Goal: Answer question/provide support

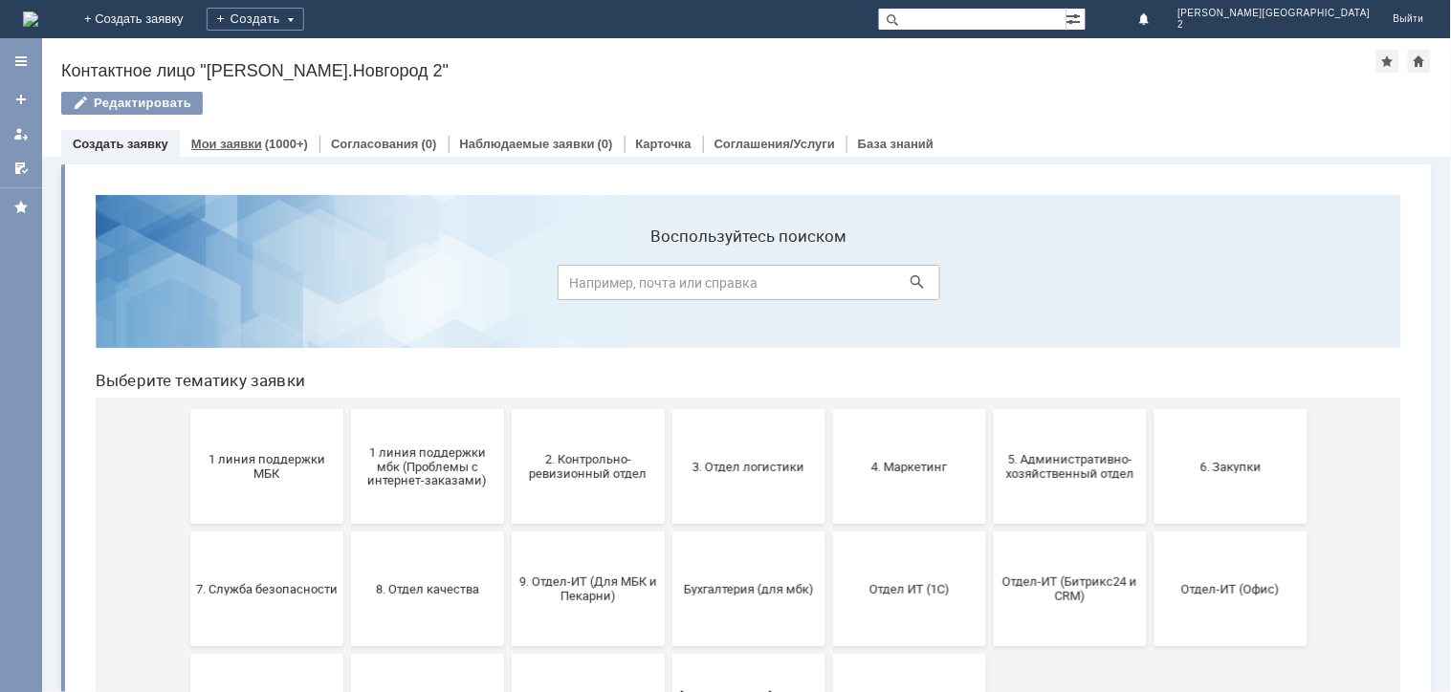
click at [227, 140] on link "Мои заявки" at bounding box center [226, 144] width 71 height 14
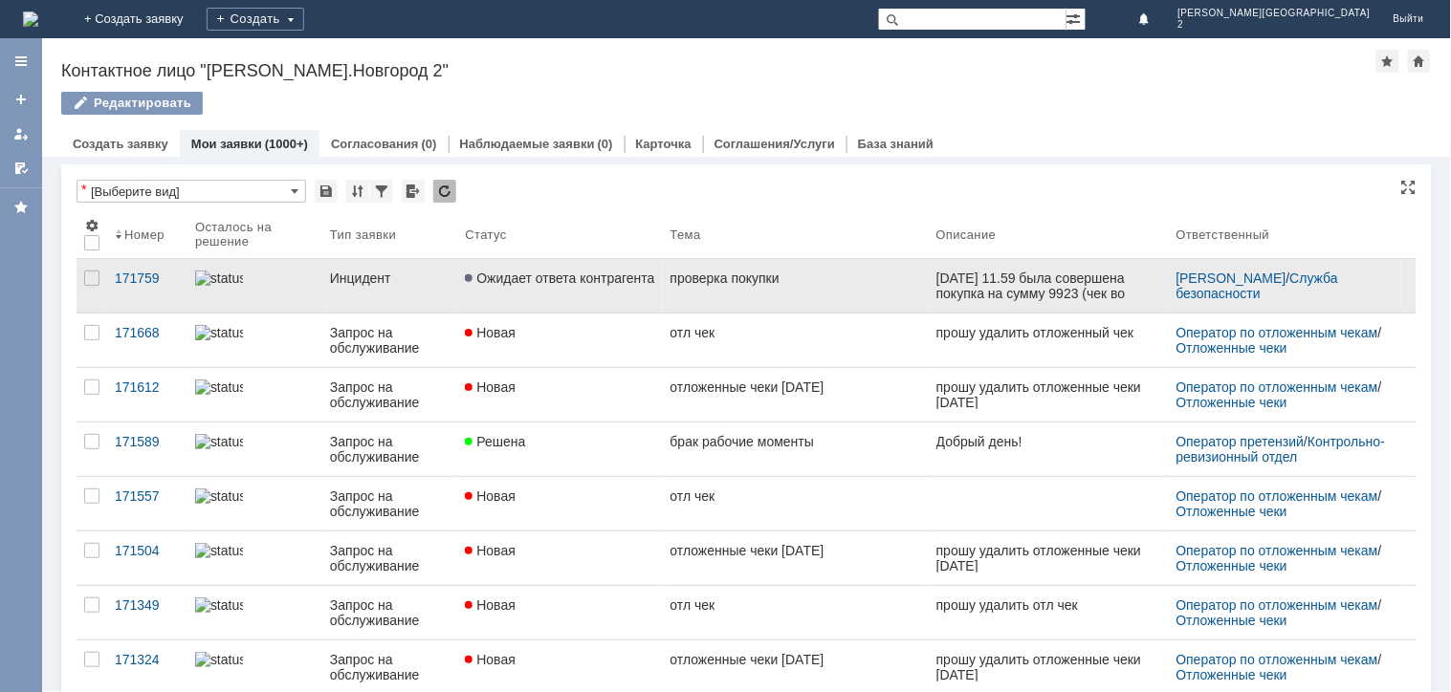
click at [622, 275] on span "Ожидает ответа контрагента" at bounding box center [559, 278] width 189 height 15
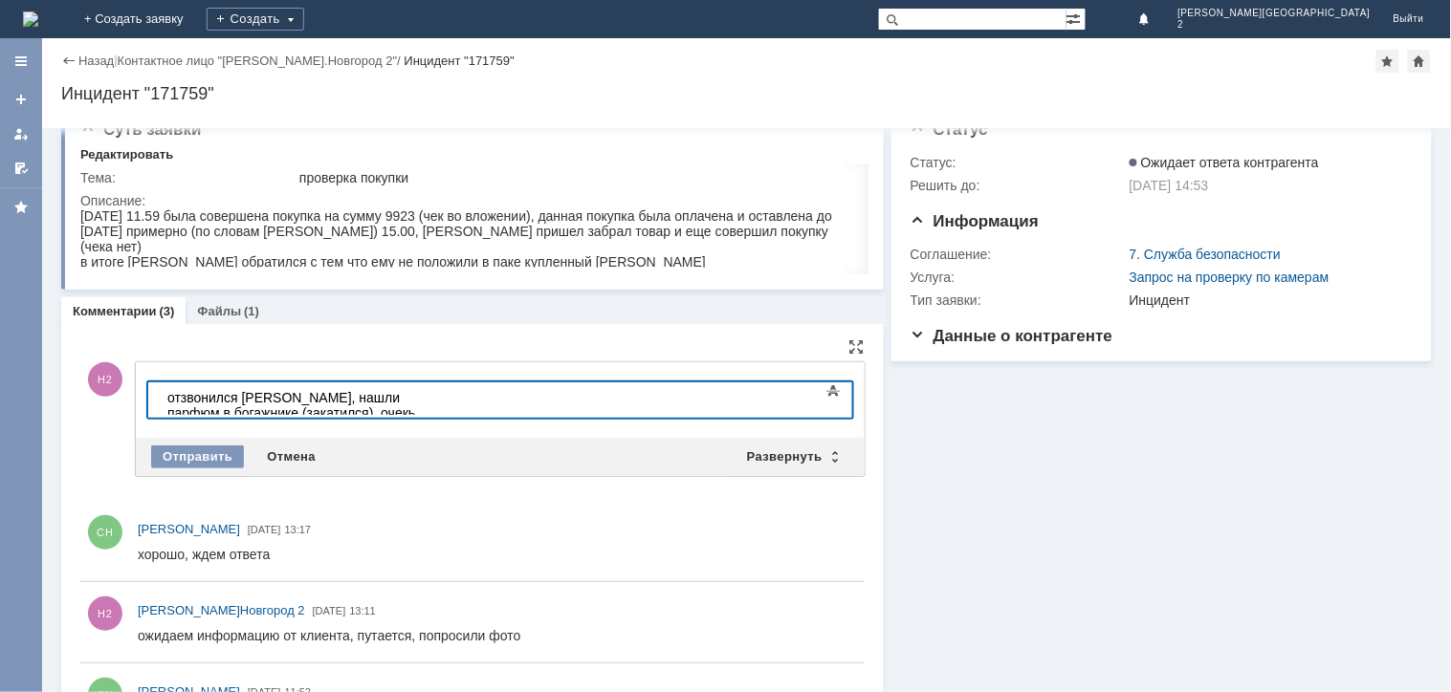
click at [438, 394] on div "отзвонился [PERSON_NAME], нашли парфюм в богажнике (закатился), очекь извинялся" at bounding box center [302, 412] width 272 height 46
click at [438, 391] on div "отзвонился [PERSON_NAME], нашли парфюм в богажнике (закатился), очень извинялся" at bounding box center [302, 412] width 272 height 46
click at [415, 396] on div "отзвонился [PERSON_NAME], нашли парфюм в богажнике (закатился), очень извинялся" at bounding box center [302, 412] width 272 height 46
click at [438, 401] on div "отзвонился [PERSON_NAME], нашли парфюм в багажнике (закатился), очень извинялся" at bounding box center [302, 412] width 272 height 46
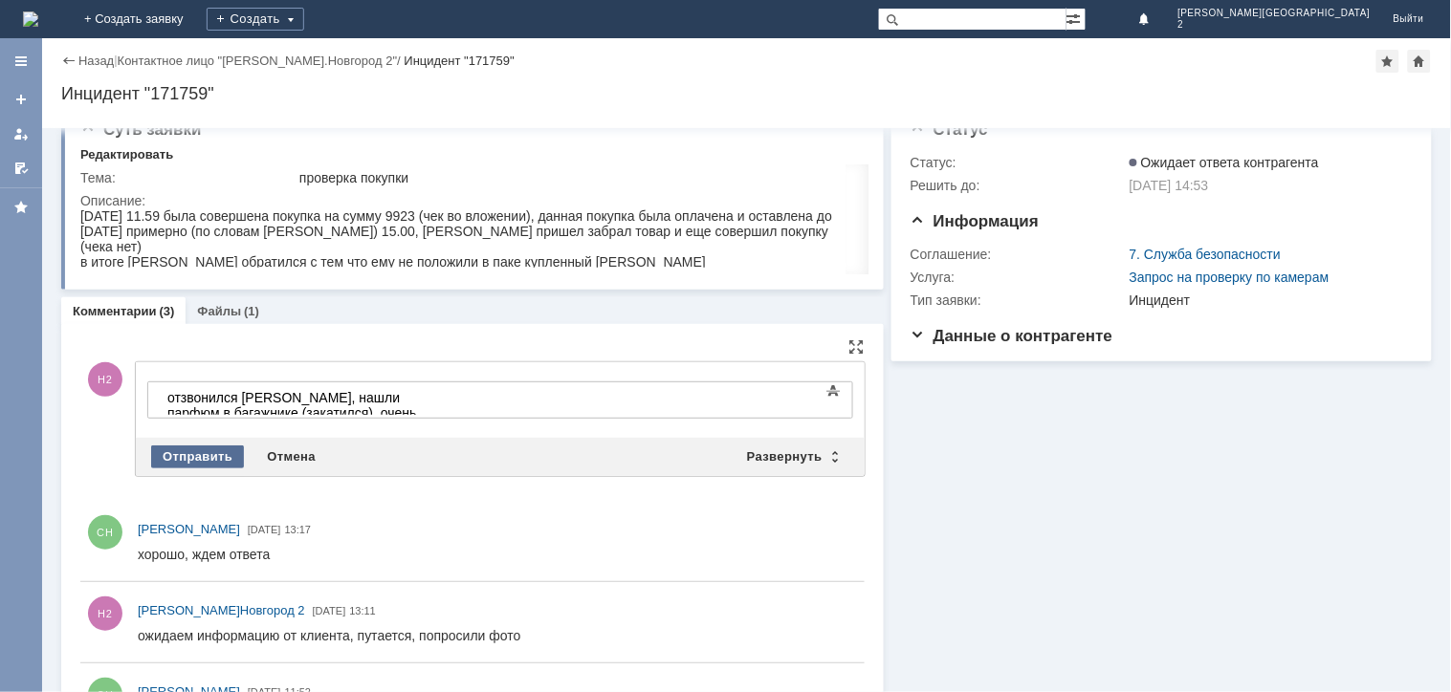
click at [185, 449] on div "Отправить" at bounding box center [197, 457] width 93 height 23
